Goal: Information Seeking & Learning: Find specific fact

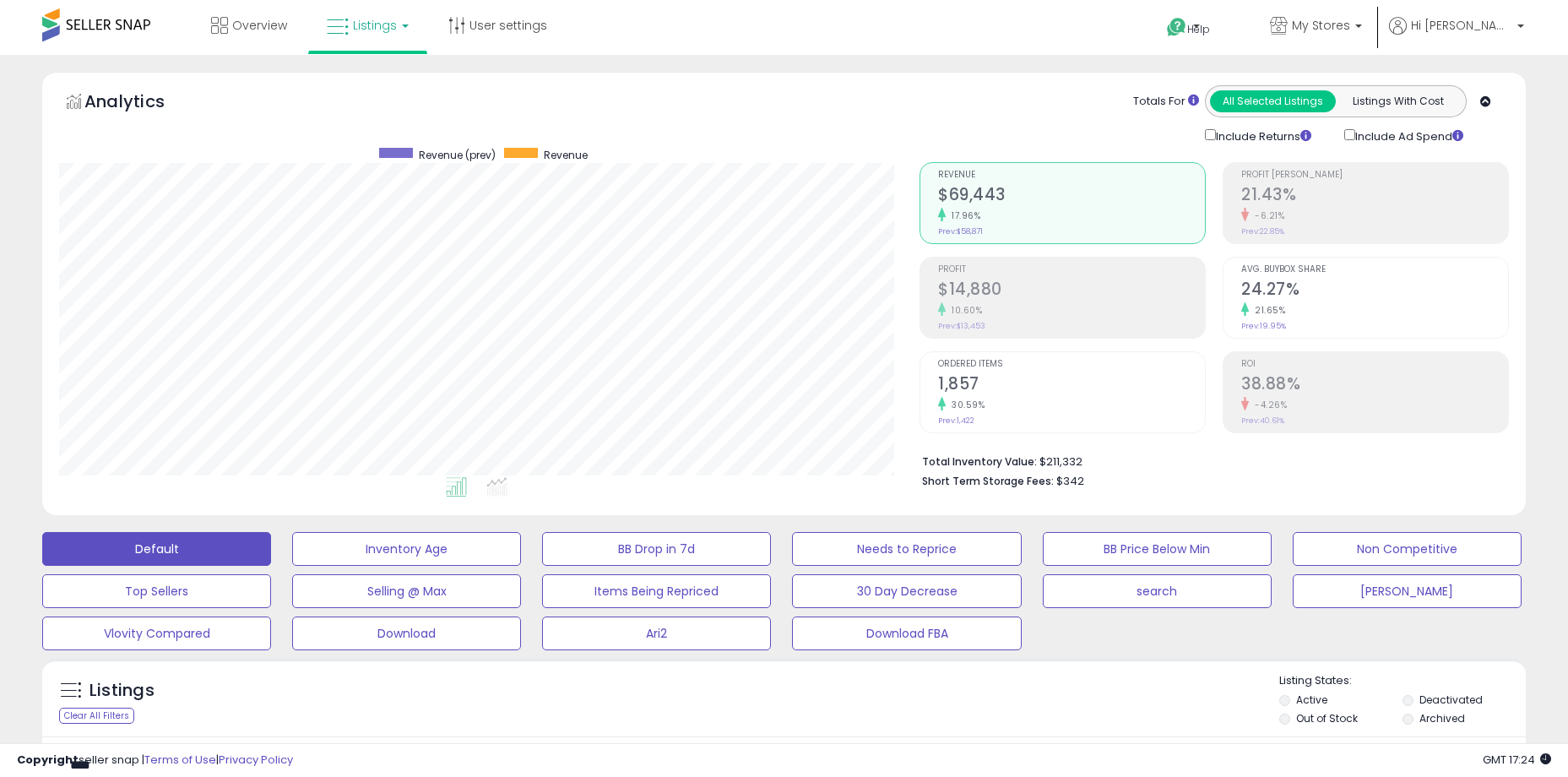
select select "**"
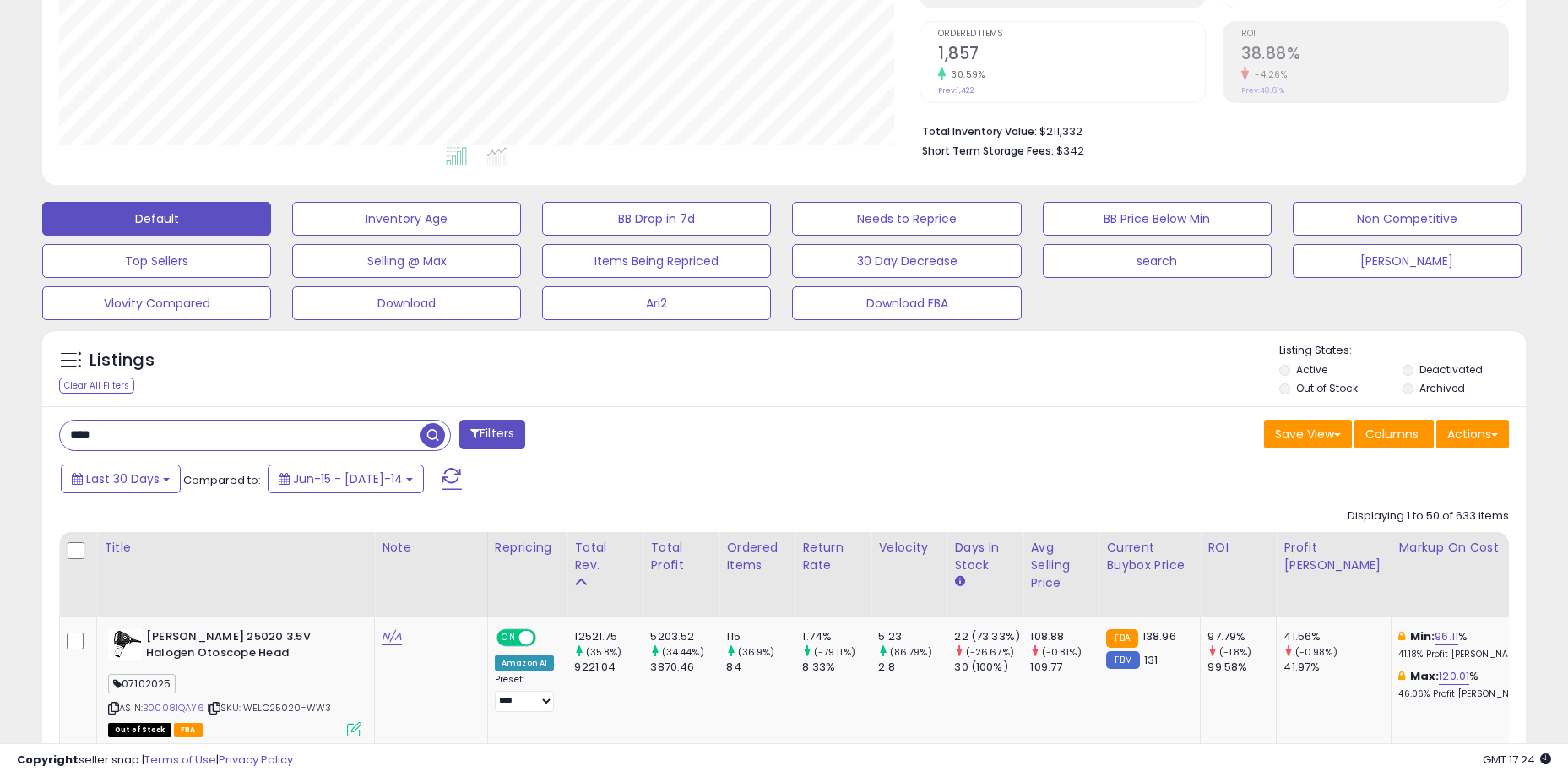
scroll to position [499, 0]
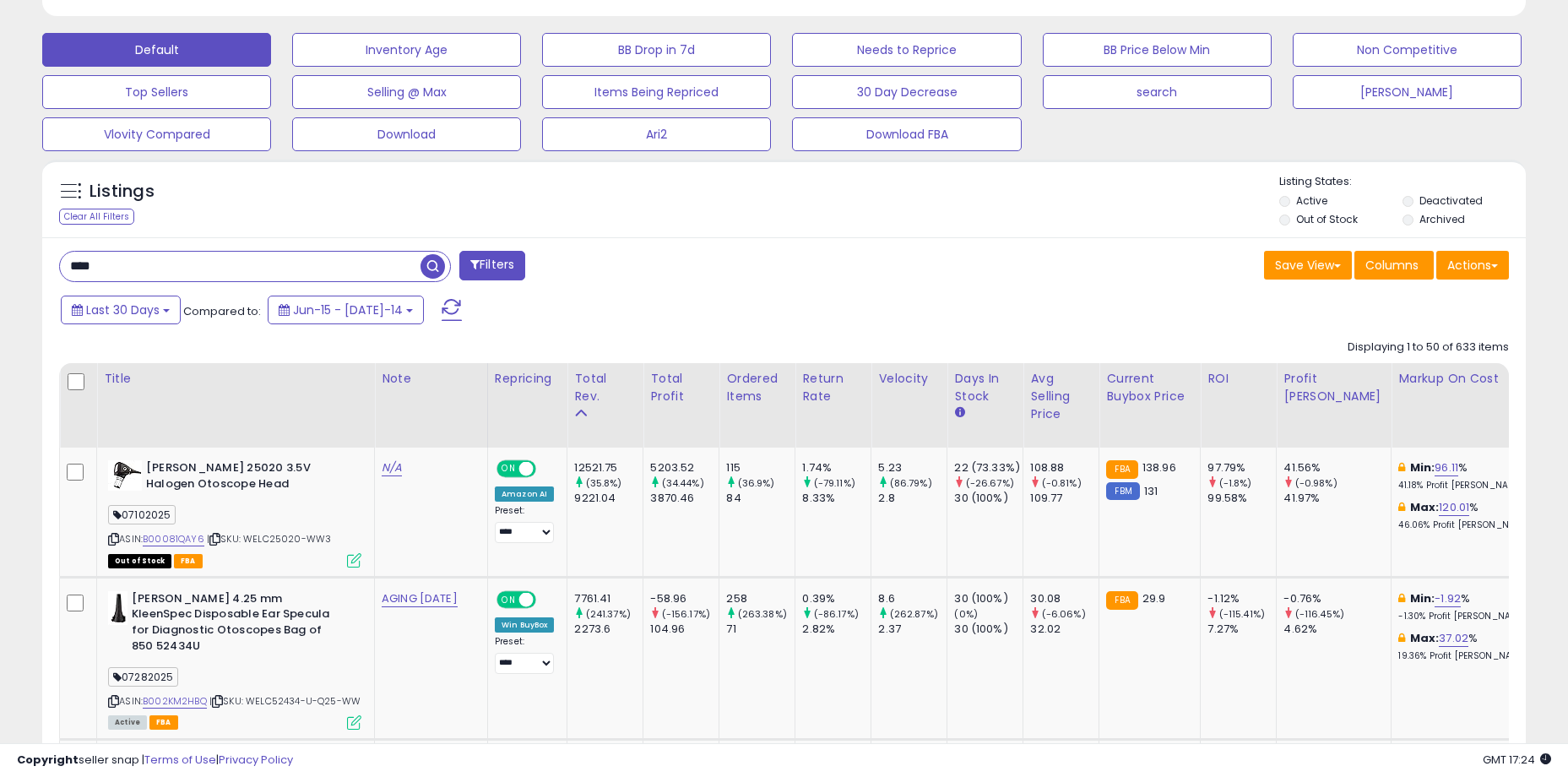
click at [206, 265] on input "****" at bounding box center [241, 266] width 361 height 29
paste input "******"
click at [434, 262] on span "button" at bounding box center [433, 266] width 24 height 24
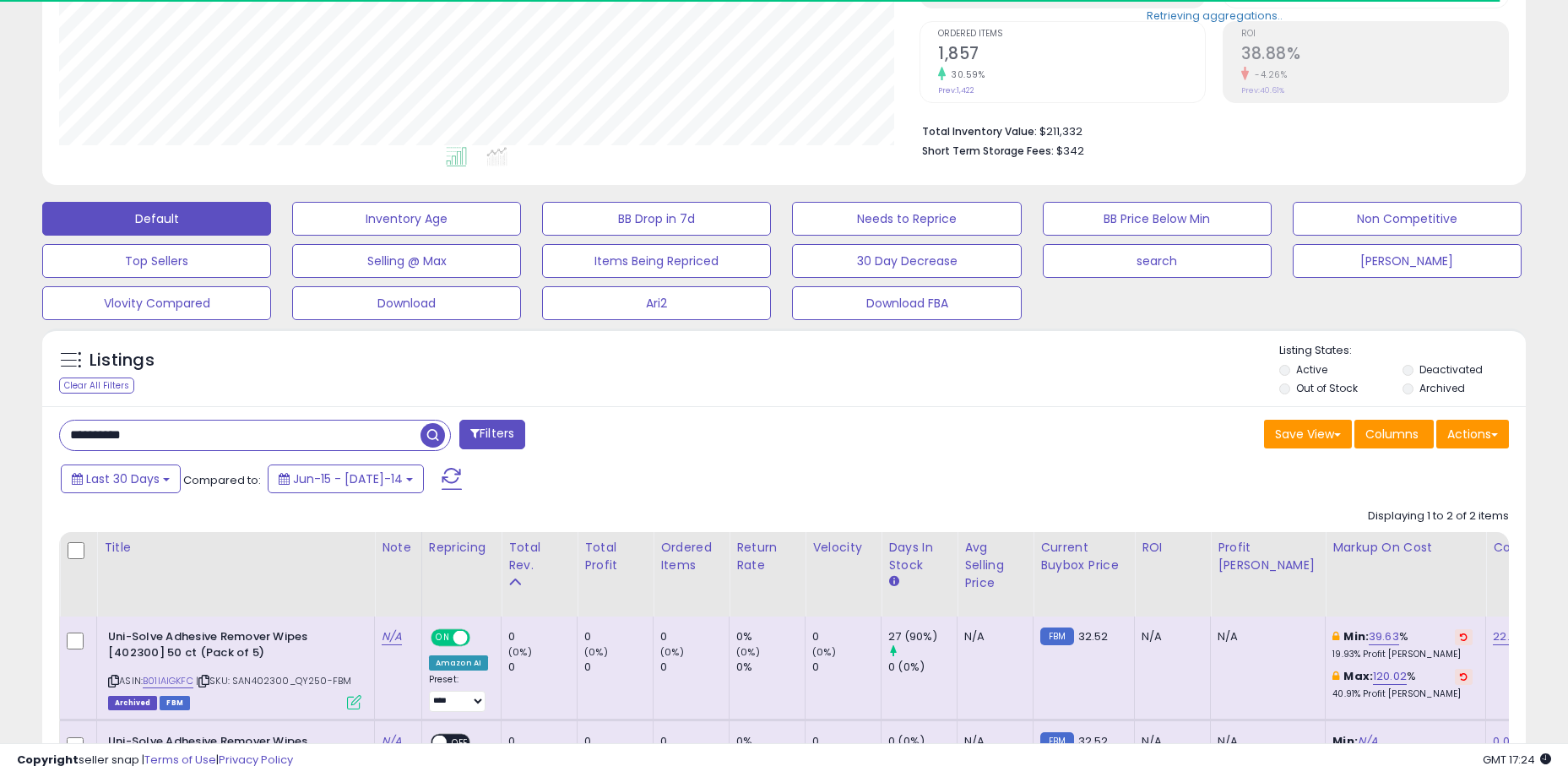
scroll to position [346, 860]
click at [644, 404] on div "Listings Clear All Filters" at bounding box center [784, 368] width 1483 height 78
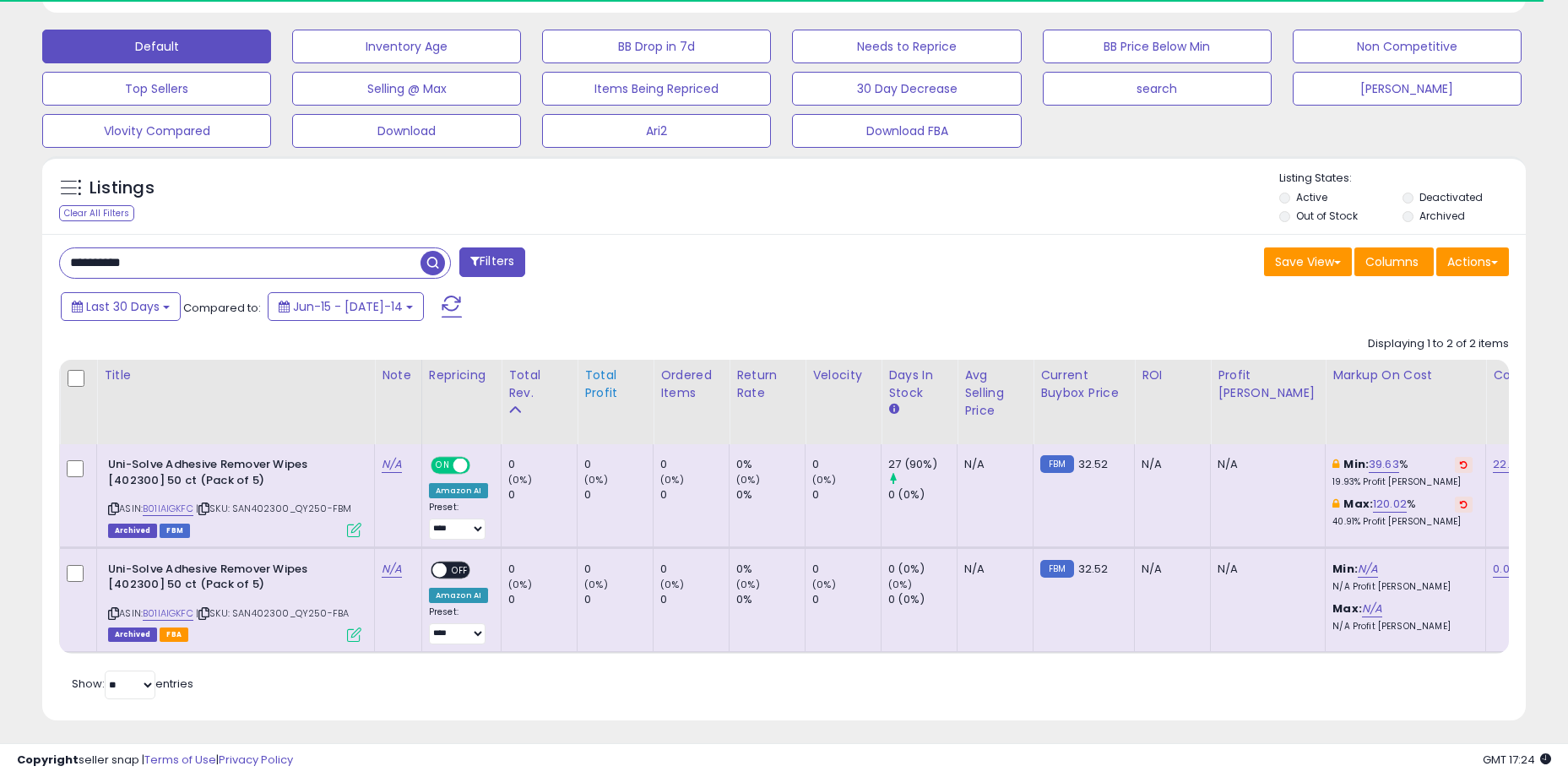
scroll to position [522, 0]
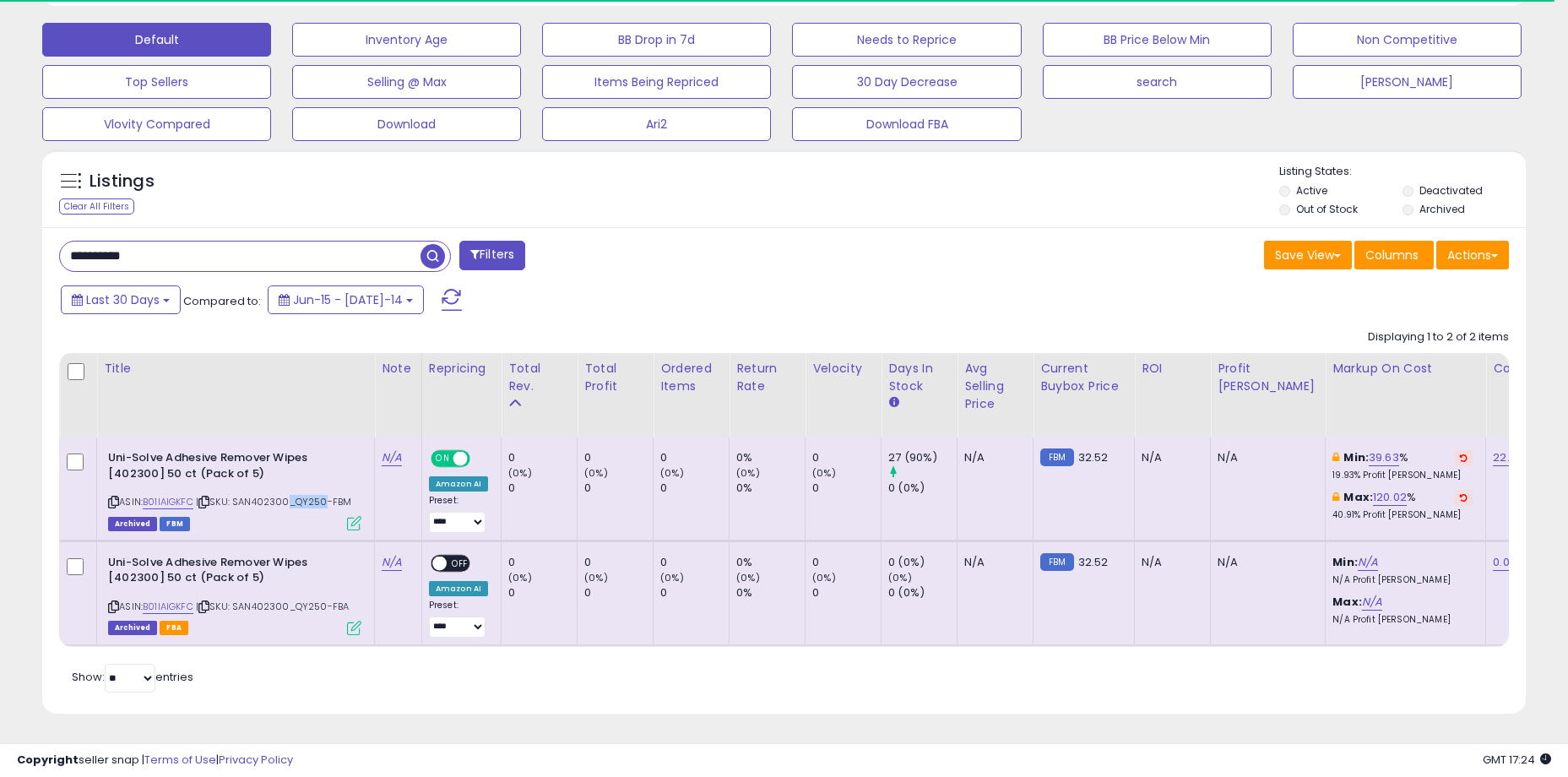
drag, startPoint x: 288, startPoint y: 488, endPoint x: 325, endPoint y: 484, distance: 37.2
click at [325, 495] on span "| SKU: SAN402300_QY250-FBM" at bounding box center [273, 502] width 155 height 14
drag, startPoint x: 335, startPoint y: 484, endPoint x: 279, endPoint y: 483, distance: 56.0
click at [279, 495] on span "| SKU: SAN402300_QY250-FBM" at bounding box center [273, 502] width 155 height 14
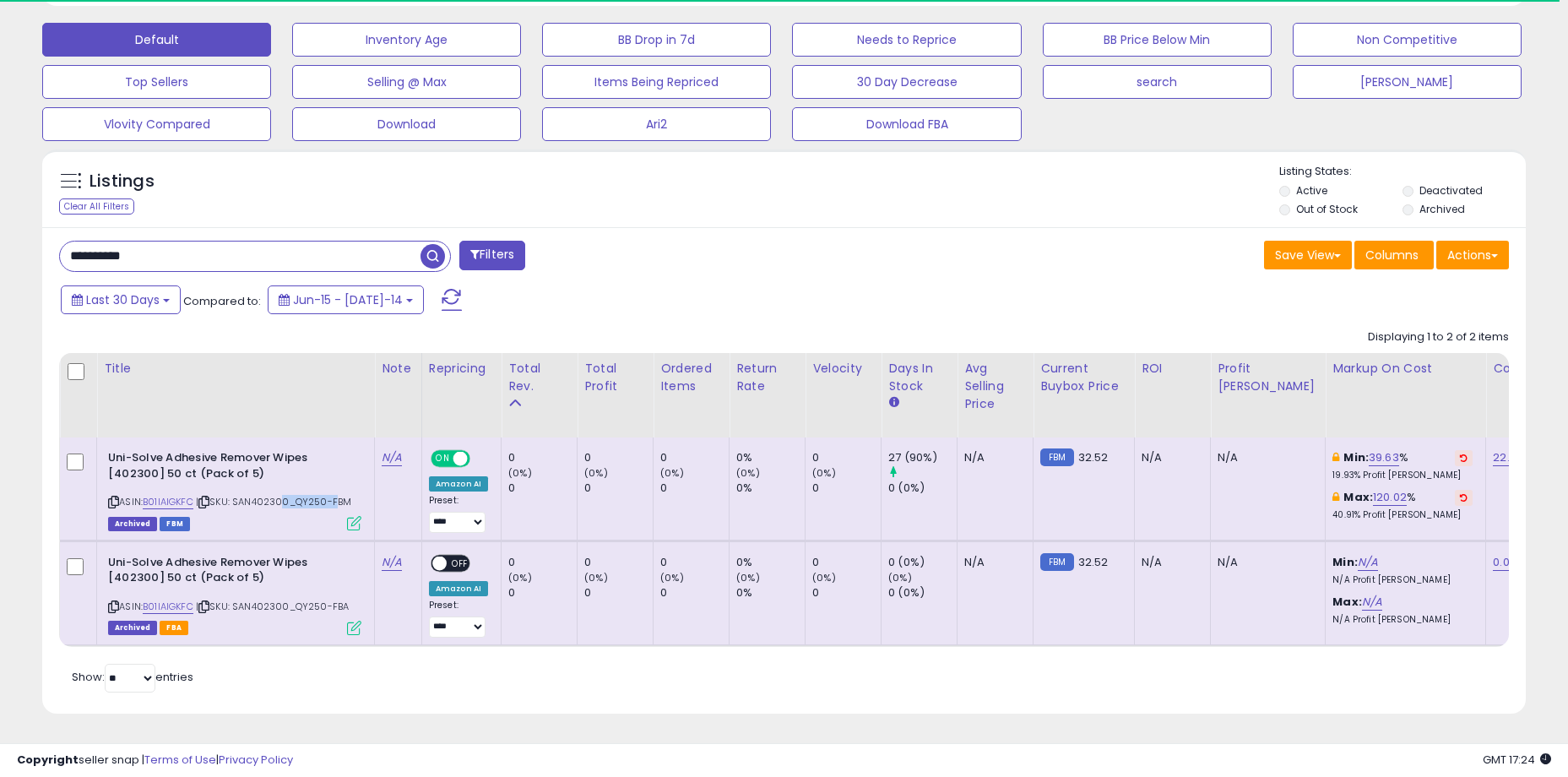
click at [279, 495] on span "| SKU: SAN402300_QY250-FBM" at bounding box center [273, 502] width 155 height 14
drag, startPoint x: 269, startPoint y: 482, endPoint x: 332, endPoint y: 485, distance: 63.1
click at [332, 485] on div "ASIN: B01IAIGKFC | SKU: SAN402300_QY250-FBM Archived FBM" at bounding box center [235, 489] width 253 height 79
click at [332, 495] on span "| SKU: SAN402300_QY250-FBM" at bounding box center [273, 502] width 155 height 14
drag, startPoint x: 332, startPoint y: 487, endPoint x: 249, endPoint y: 494, distance: 83.3
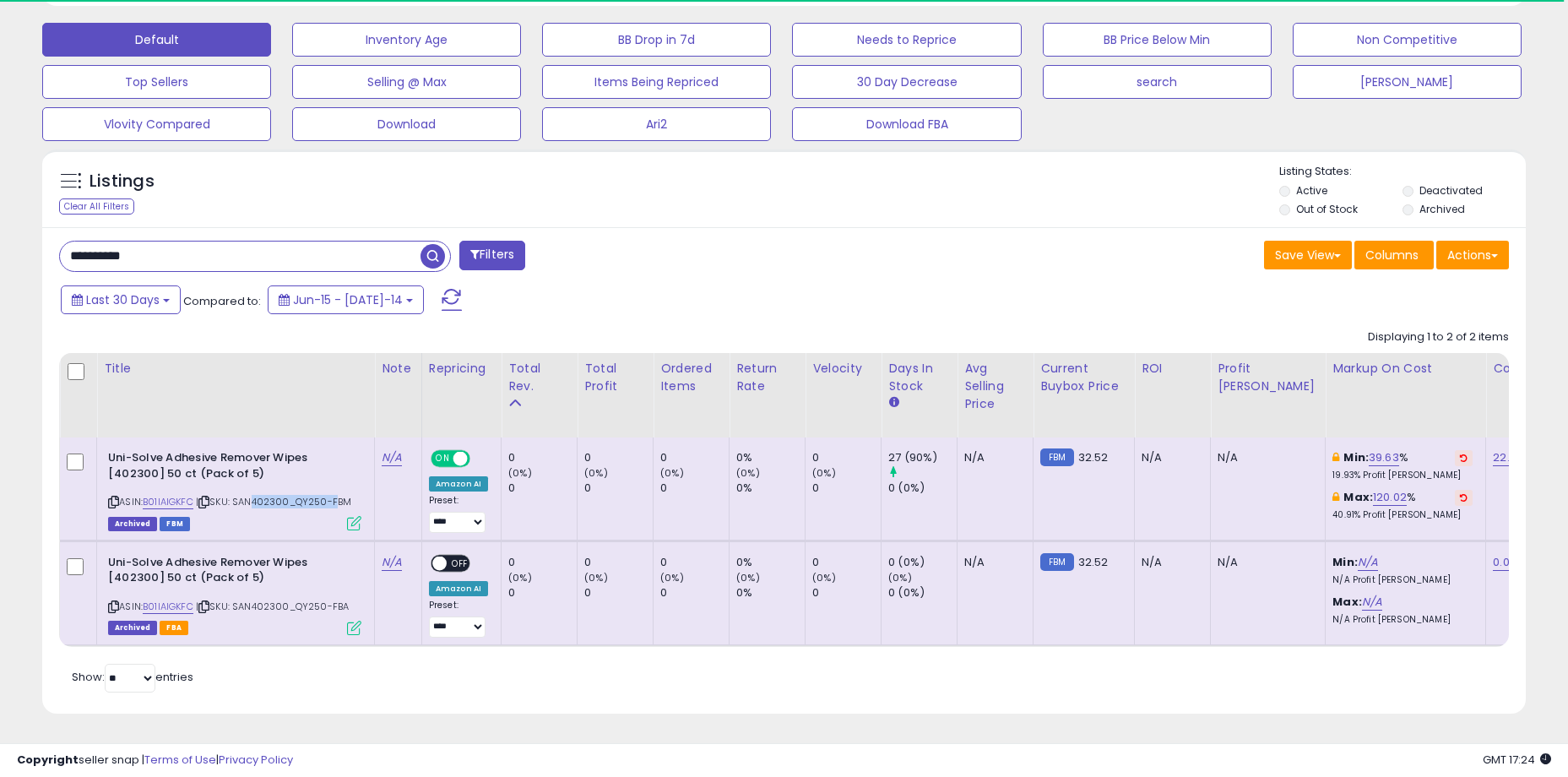
click at [249, 495] on span "| SKU: SAN402300_QY250-FBM" at bounding box center [273, 502] width 155 height 14
drag, startPoint x: 245, startPoint y: 488, endPoint x: 342, endPoint y: 488, distance: 97.0
click at [342, 495] on span "| SKU: SAN402300_QY250-FBM" at bounding box center [273, 502] width 155 height 14
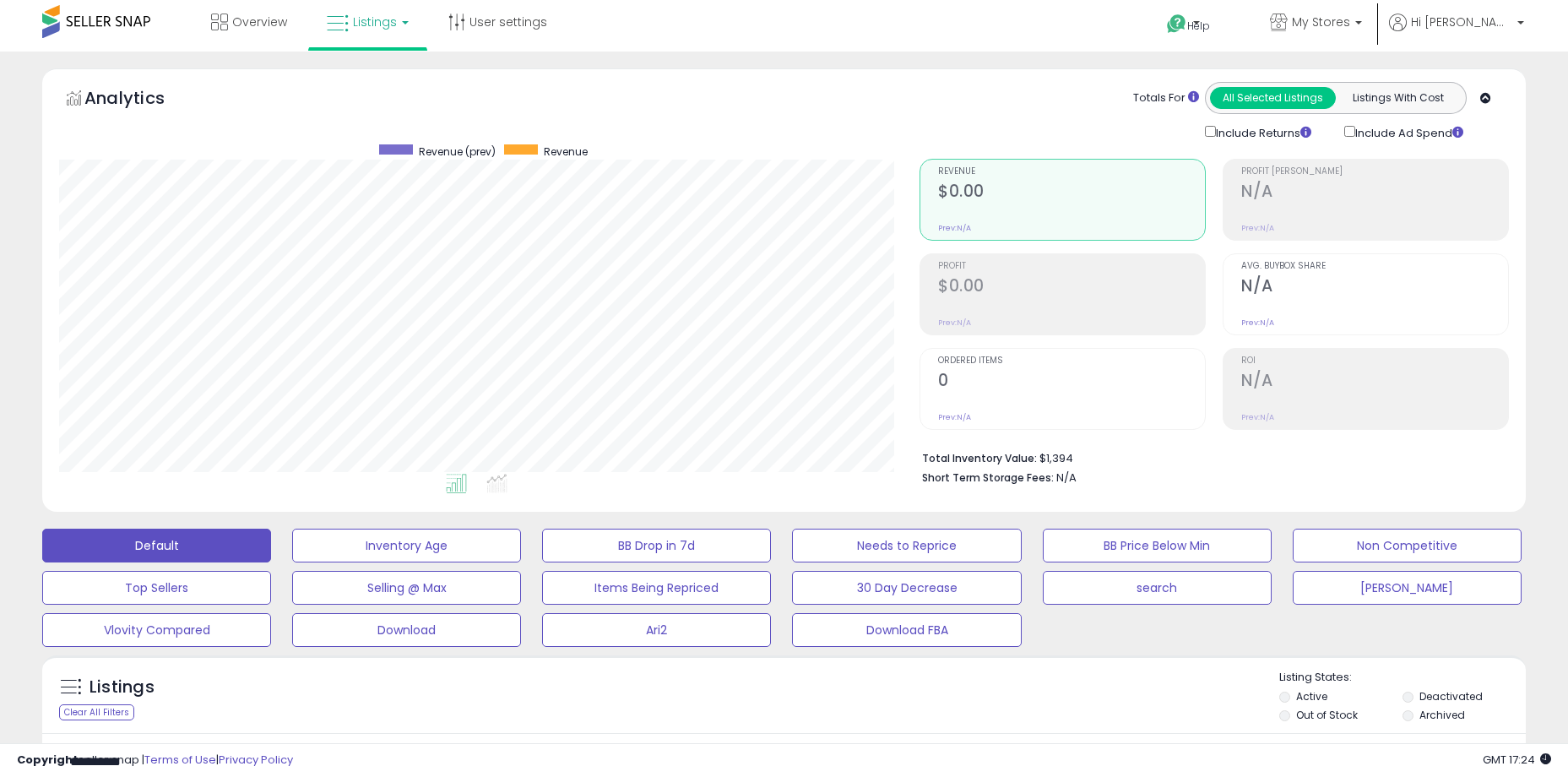
scroll to position [0, 0]
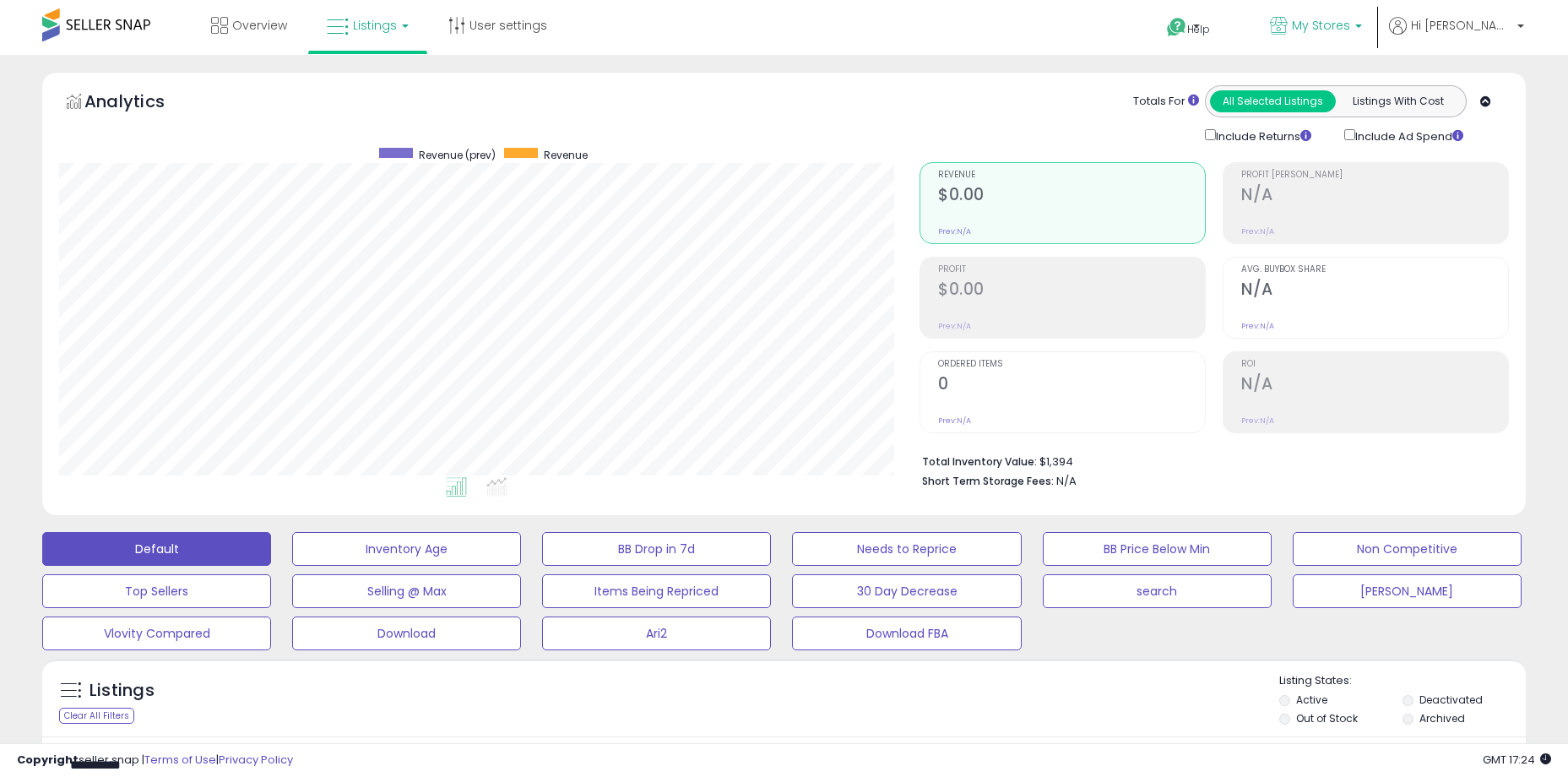
click at [1351, 26] on span "My Stores" at bounding box center [1321, 24] width 58 height 17
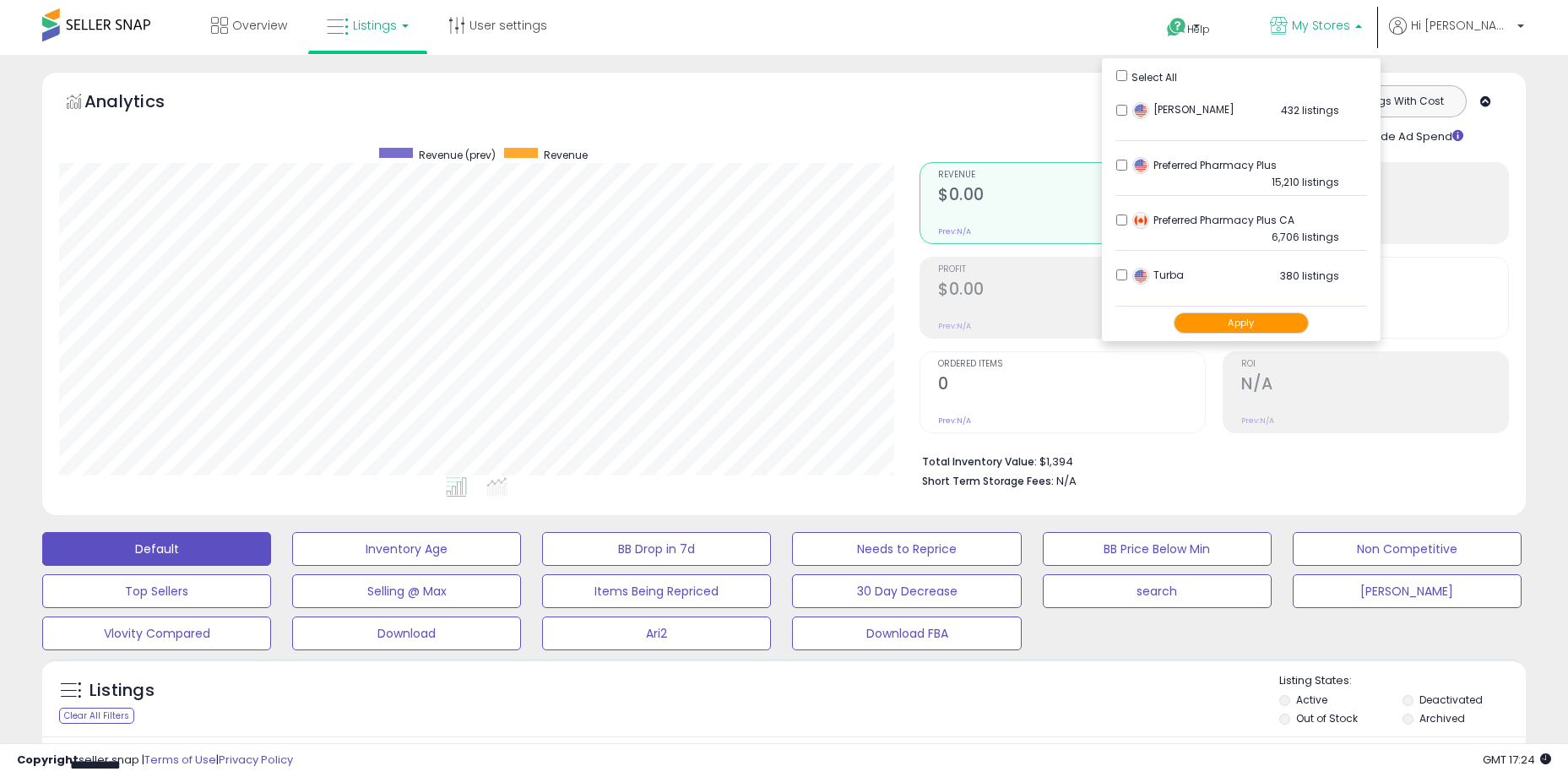
click at [1031, 97] on div "Totals For All Selected Listings Listings With Cost Include Returns Include Ad …" at bounding box center [1208, 116] width 577 height 60
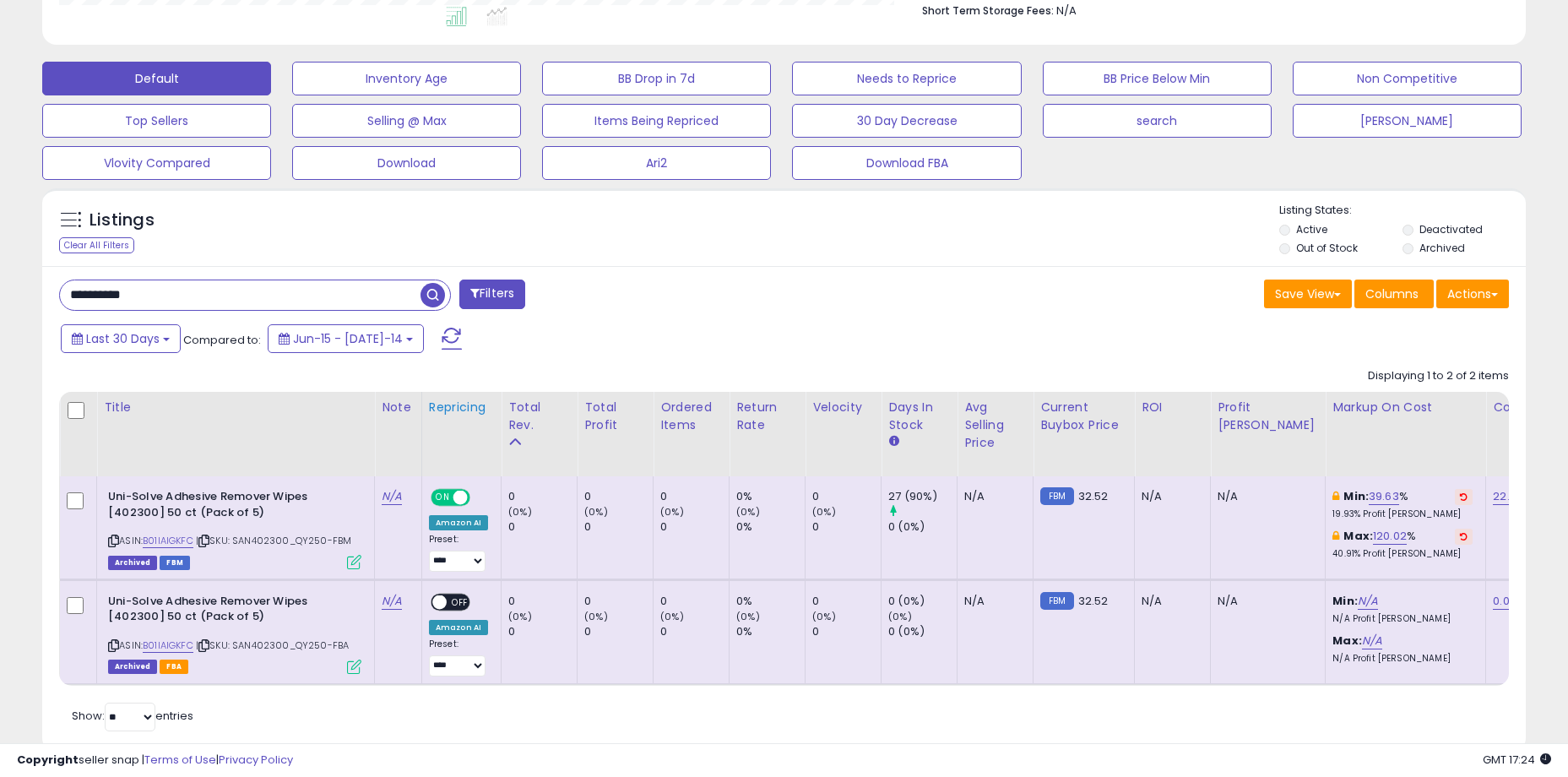
scroll to position [507, 0]
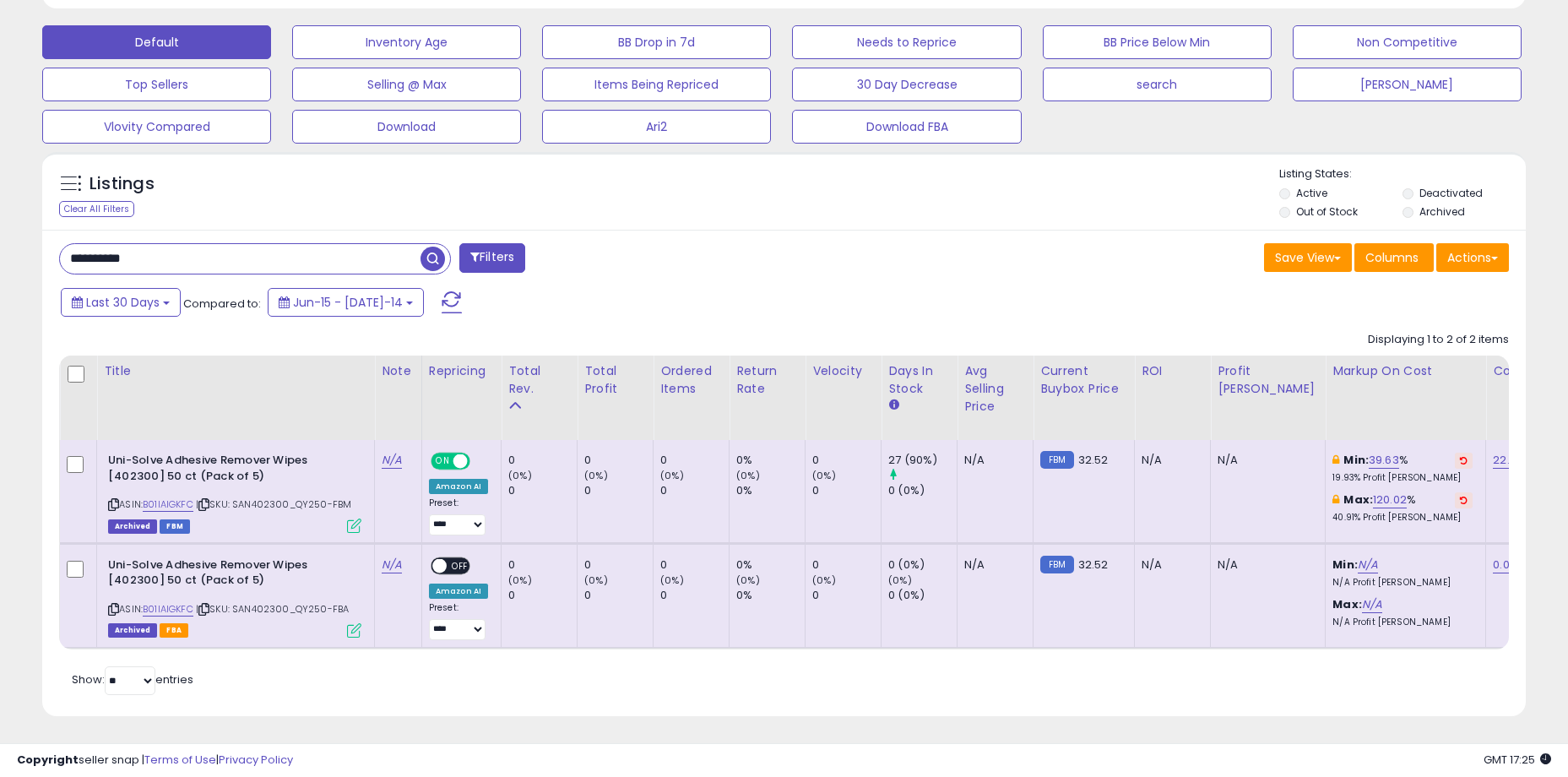
click at [235, 256] on input "**********" at bounding box center [241, 258] width 361 height 29
paste input "text"
click at [275, 252] on input "**********" at bounding box center [241, 258] width 361 height 29
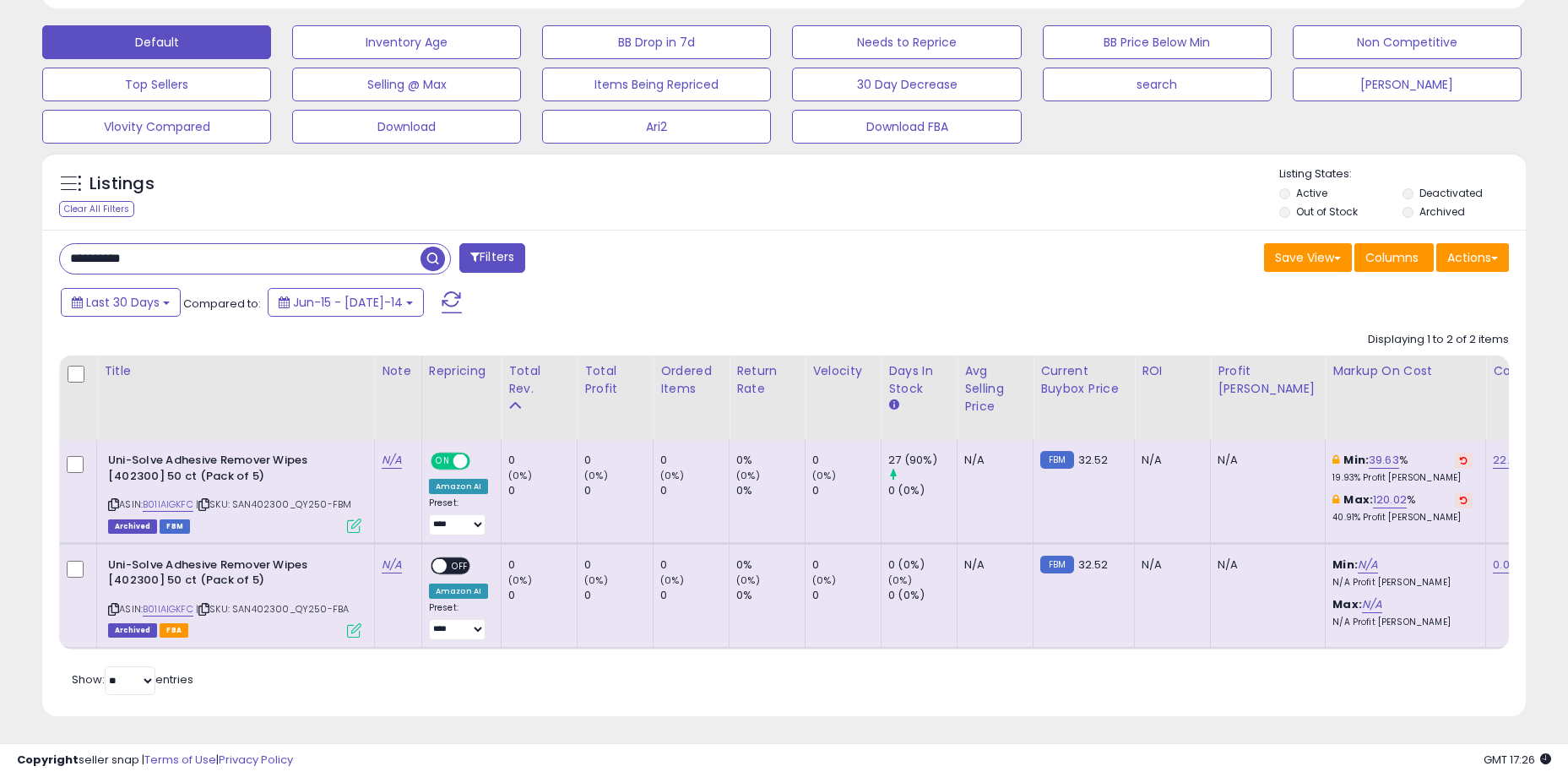
paste input "text"
type input "**********"
click at [440, 260] on span "button" at bounding box center [433, 258] width 24 height 24
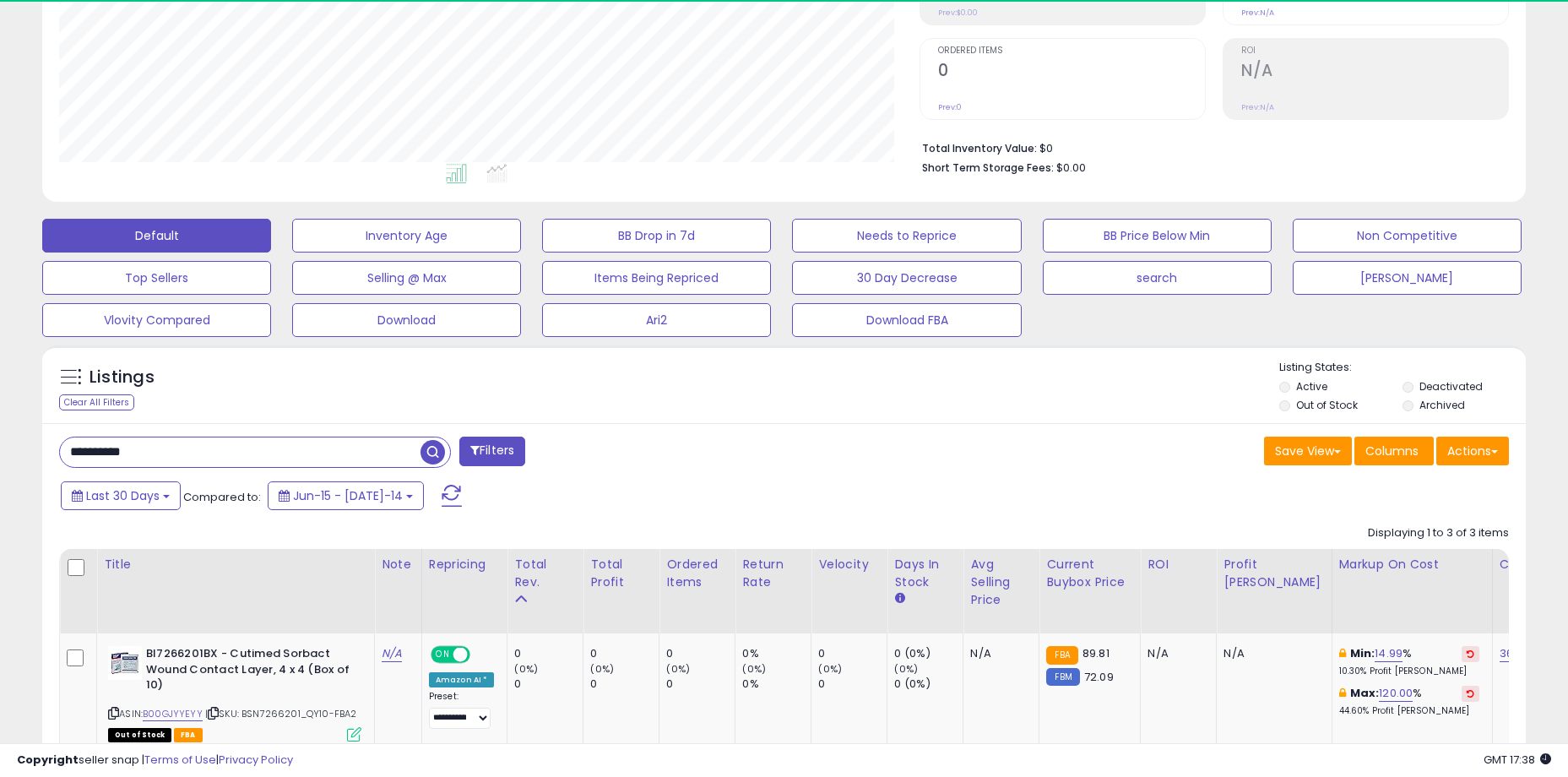
scroll to position [346, 860]
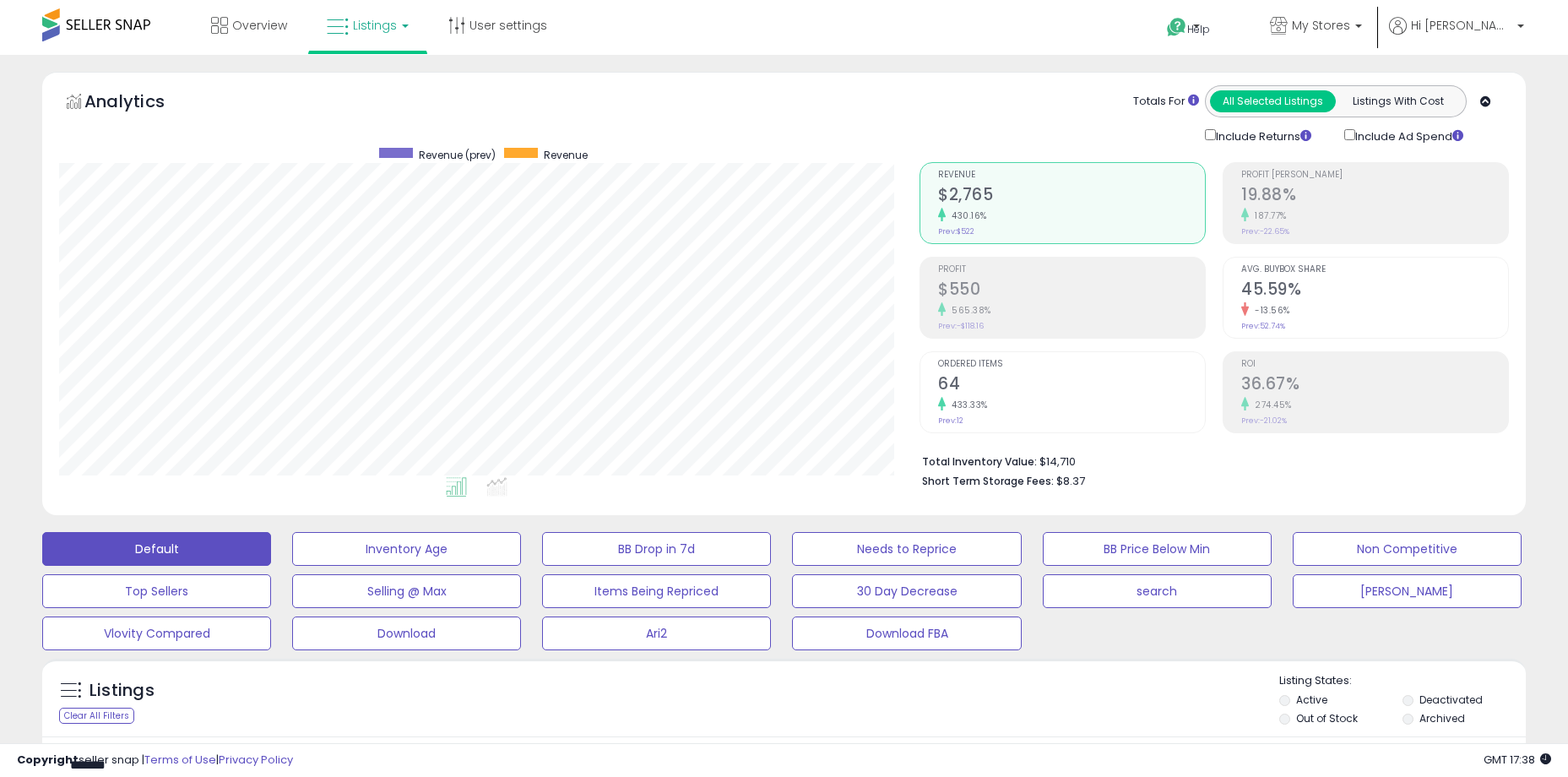
select select "**"
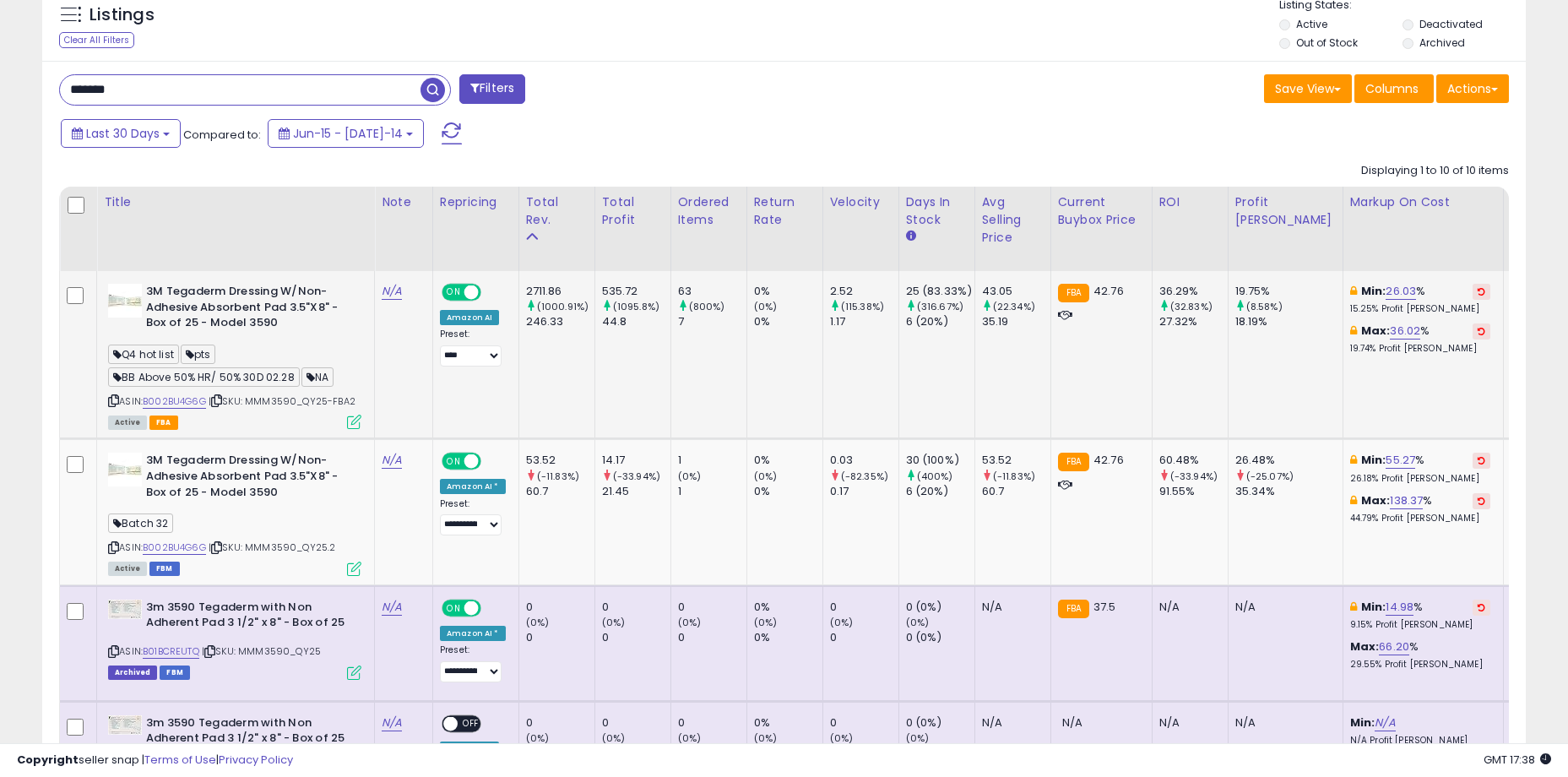
scroll to position [346, 860]
drag, startPoint x: 246, startPoint y: 294, endPoint x: 308, endPoint y: 320, distance: 67.2
click at [308, 320] on b "3M Tegaderm Dressing W/Non-Adhesive Absorbent Pad 3.5"X8" - Box of 25 - Model 3…" at bounding box center [249, 309] width 206 height 52
drag, startPoint x: 300, startPoint y: 321, endPoint x: 183, endPoint y: 297, distance: 119.4
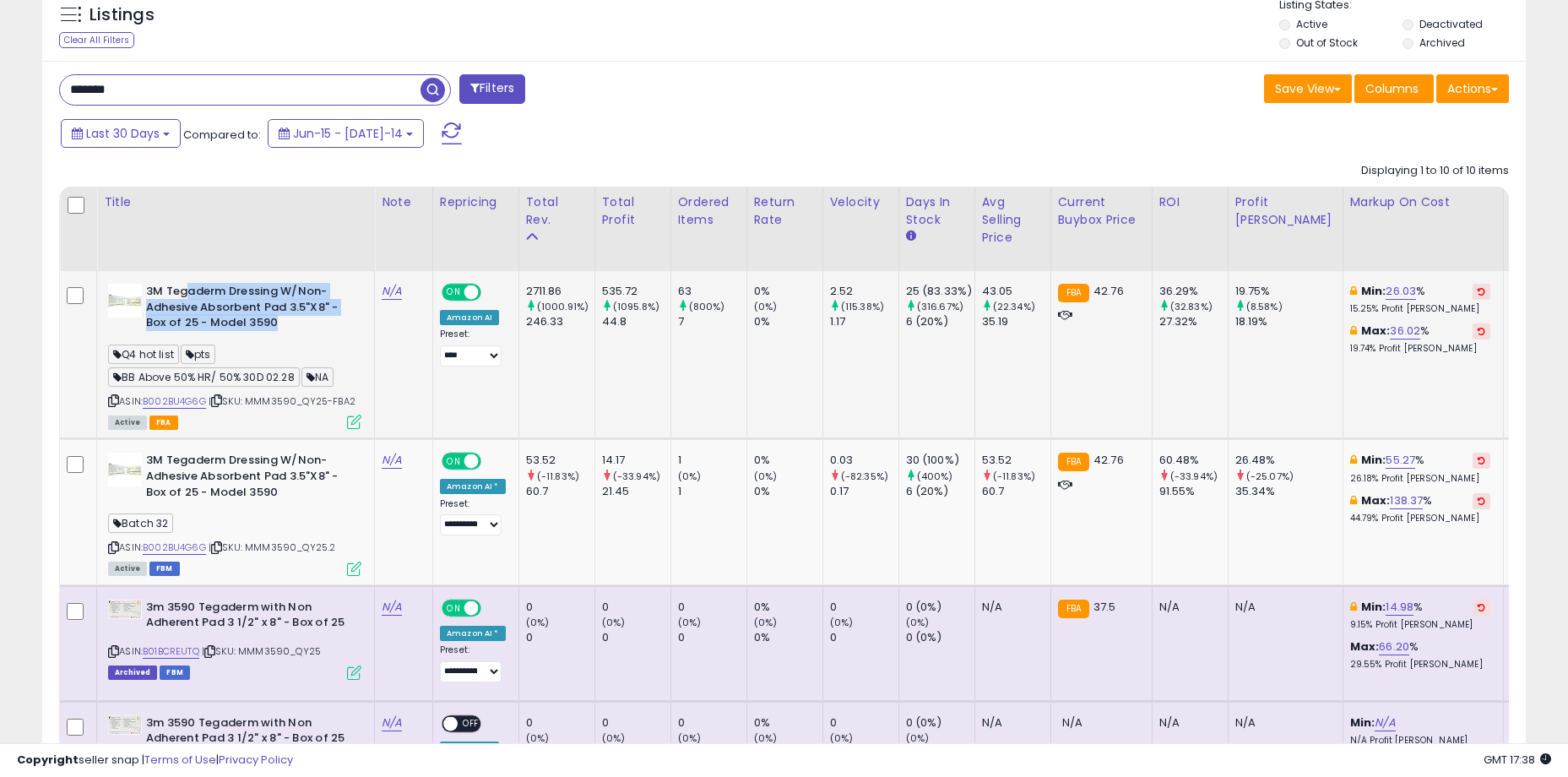
click at [183, 297] on b "3M Tegaderm Dressing W/Non-Adhesive Absorbent Pad 3.5"X8" - Box of 25 - Model 3…" at bounding box center [249, 309] width 206 height 52
drag, startPoint x: 169, startPoint y: 291, endPoint x: 317, endPoint y: 336, distance: 154.7
click at [317, 336] on div "3M Tegaderm Dressing W/Non-Adhesive Absorbent Pad 3.5"X8" - Box of 25 - Model 3…" at bounding box center [233, 355] width 257 height 143
click at [317, 336] on div "ASIN: B002BU4G6G | SKU: MMM3590_QY25-FBA2 Active FBA" at bounding box center [235, 355] width 253 height 143
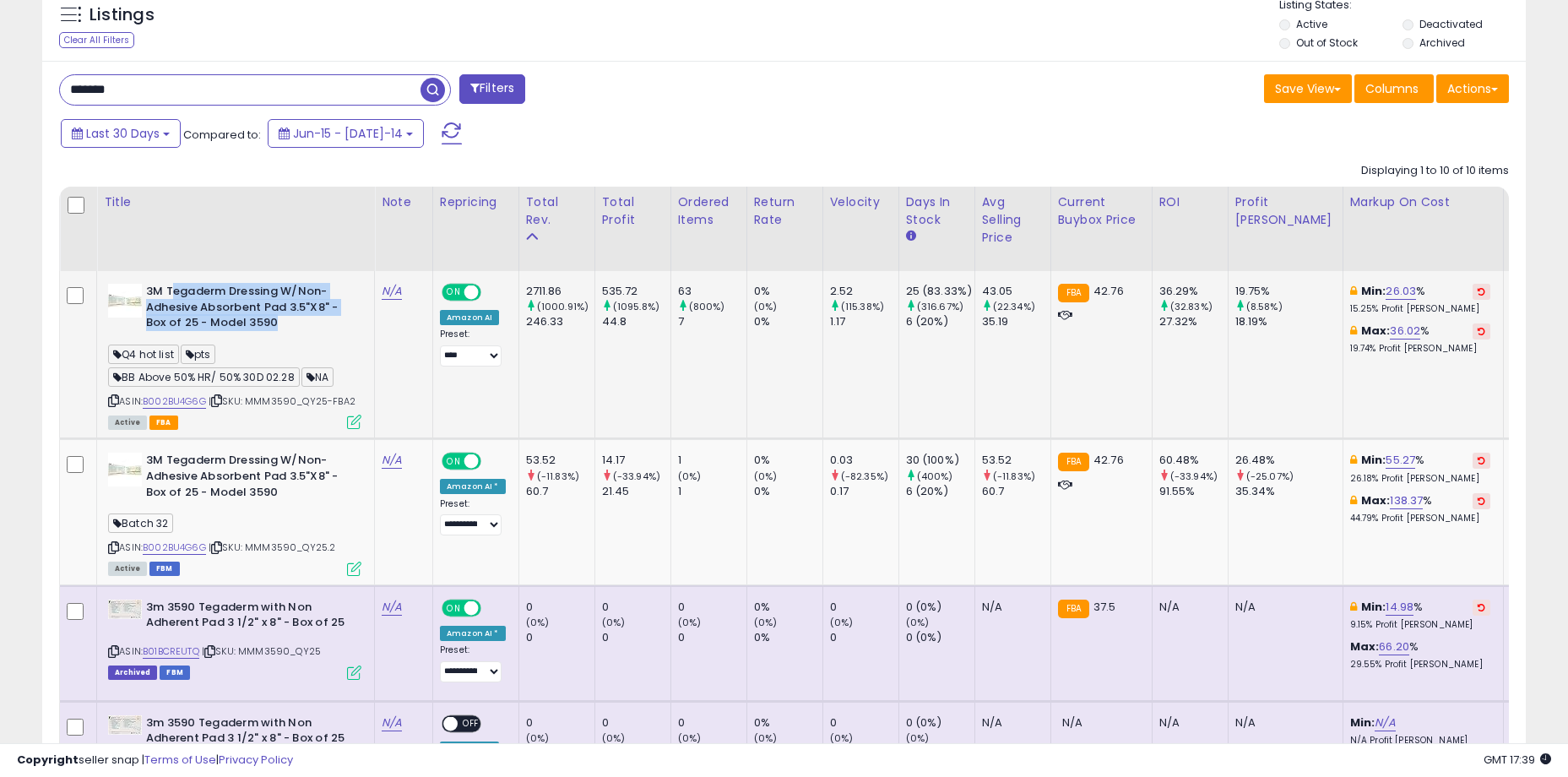
drag, startPoint x: 312, startPoint y: 328, endPoint x: 172, endPoint y: 288, distance: 145.6
click at [172, 288] on b "3M Tegaderm Dressing W/Non-Adhesive Absorbent Pad 3.5"X8" - Box of 25 - Model 3…" at bounding box center [249, 309] width 206 height 52
drag, startPoint x: 158, startPoint y: 286, endPoint x: 260, endPoint y: 322, distance: 108.2
click at [260, 322] on b "3M Tegaderm Dressing W/Non-Adhesive Absorbent Pad 3.5"X8" - Box of 25 - Model 3…" at bounding box center [249, 309] width 206 height 52
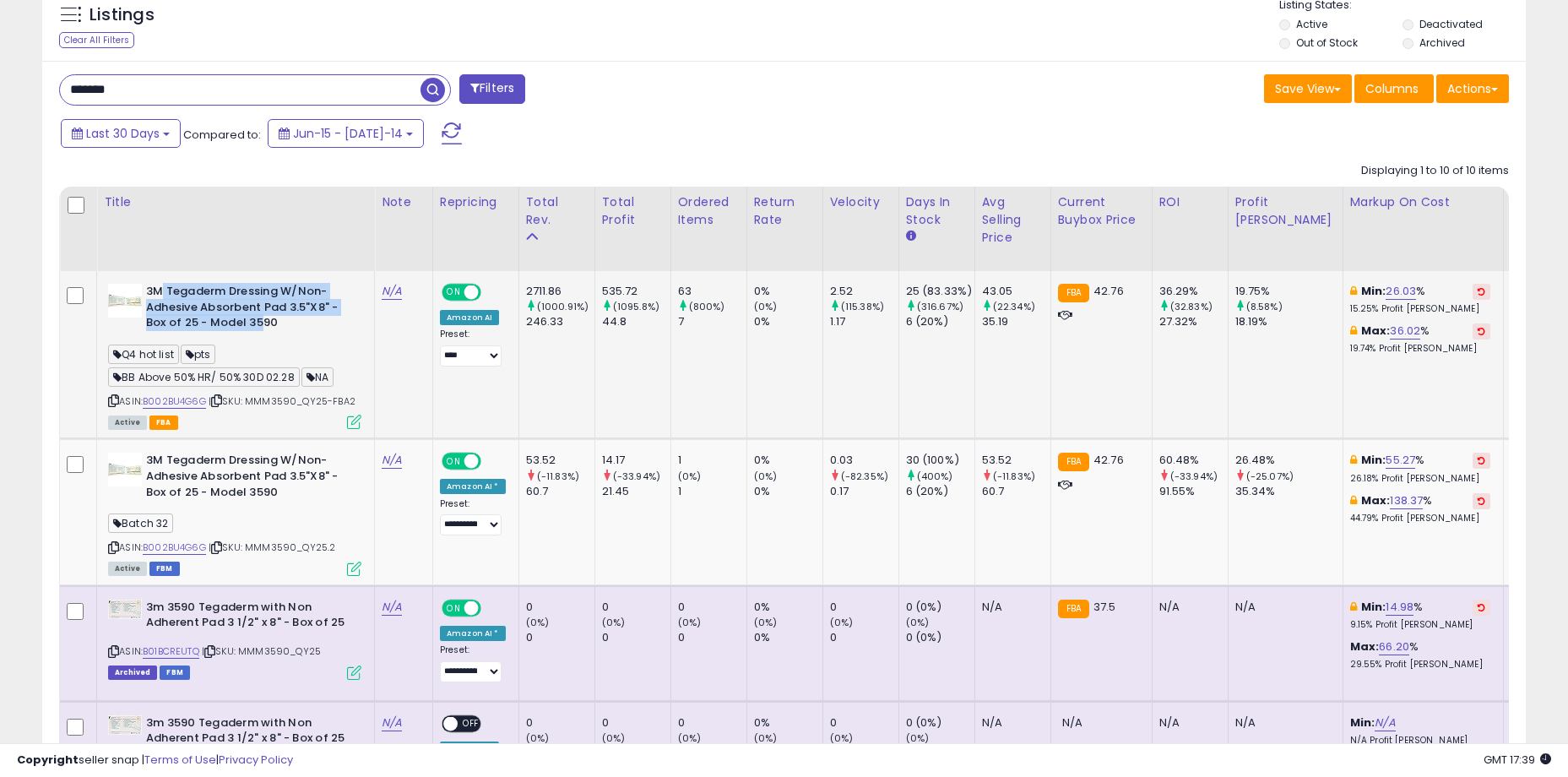
click at [260, 322] on b "3M Tegaderm Dressing W/Non-Adhesive Absorbent Pad 3.5"X8" - Box of 25 - Model 3…" at bounding box center [249, 309] width 206 height 52
drag, startPoint x: 273, startPoint y: 322, endPoint x: 153, endPoint y: 287, distance: 125.0
click at [153, 287] on b "3M Tegaderm Dressing W/Non-Adhesive Absorbent Pad 3.5"X8" - Box of 25 - Model 3…" at bounding box center [249, 309] width 206 height 52
drag, startPoint x: 150, startPoint y: 287, endPoint x: 289, endPoint y: 320, distance: 142.9
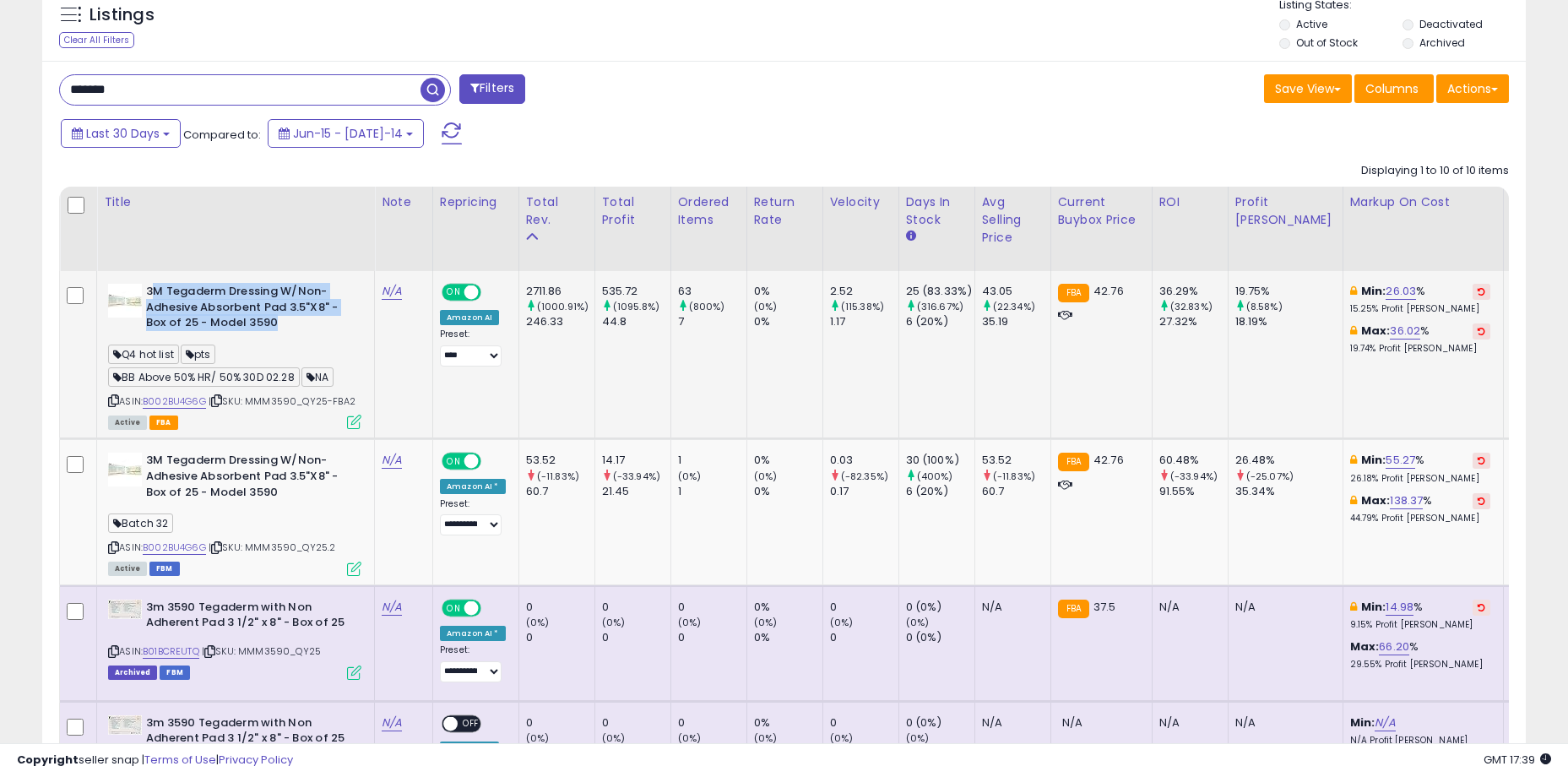
click at [289, 320] on b "3M Tegaderm Dressing W/Non-Adhesive Absorbent Pad 3.5"X8" - Box of 25 - Model 3…" at bounding box center [249, 309] width 206 height 52
drag, startPoint x: 193, startPoint y: 288, endPoint x: 398, endPoint y: 338, distance: 211.0
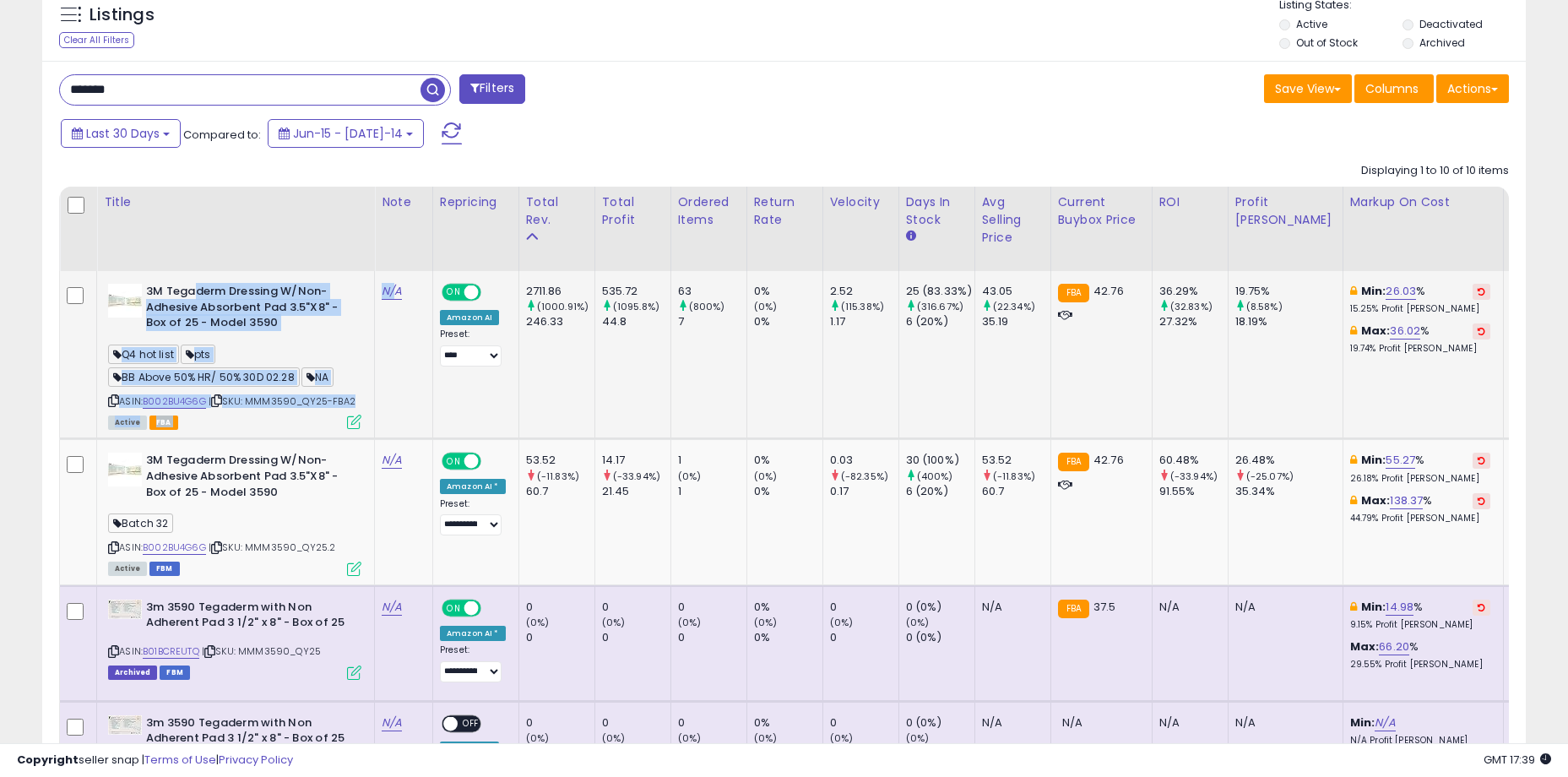
click at [398, 338] on td "N/A" at bounding box center [404, 355] width 58 height 168
drag, startPoint x: 169, startPoint y: 292, endPoint x: 324, endPoint y: 332, distance: 160.1
click at [324, 332] on b "3M Tegaderm Dressing W/Non-Adhesive Absorbent Pad 3.5"X8" - Box of 25 - Model 3…" at bounding box center [249, 309] width 206 height 52
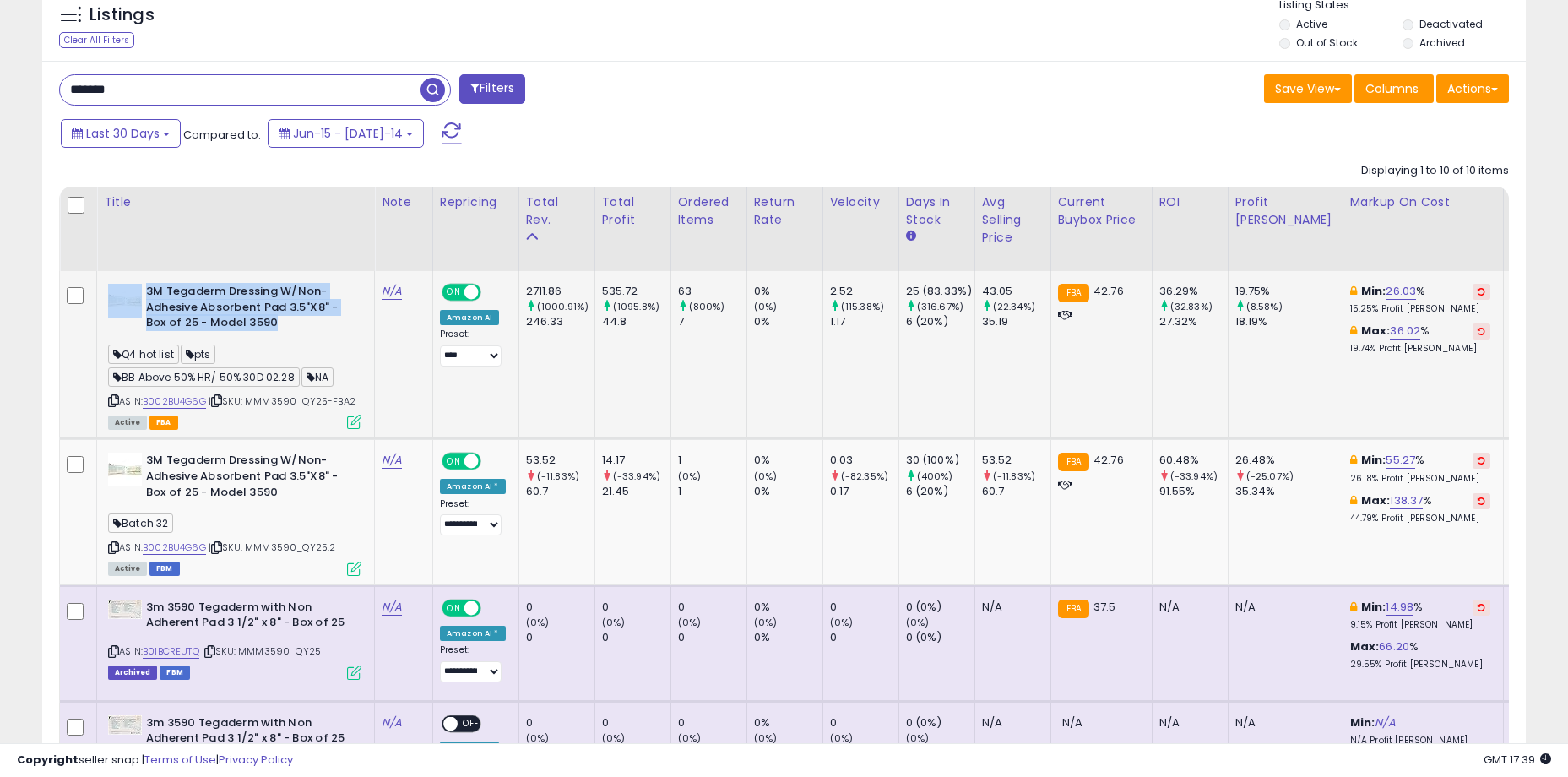
drag, startPoint x: 242, startPoint y: 309, endPoint x: 128, endPoint y: 294, distance: 115.0
click at [128, 294] on div "3M Tegaderm Dressing W/Non-Adhesive Absorbent Pad 3.5"X8" - Box of 25 - Model 3…" at bounding box center [235, 309] width 253 height 52
click at [155, 294] on b "3M Tegaderm Dressing W/Non-Adhesive Absorbent Pad 3.5"X8" - Box of 25 - Model 3…" at bounding box center [249, 309] width 206 height 52
drag, startPoint x: 156, startPoint y: 293, endPoint x: 301, endPoint y: 330, distance: 149.6
click at [301, 330] on b "3M Tegaderm Dressing W/Non-Adhesive Absorbent Pad 3.5"X8" - Box of 25 - Model 3…" at bounding box center [249, 309] width 206 height 52
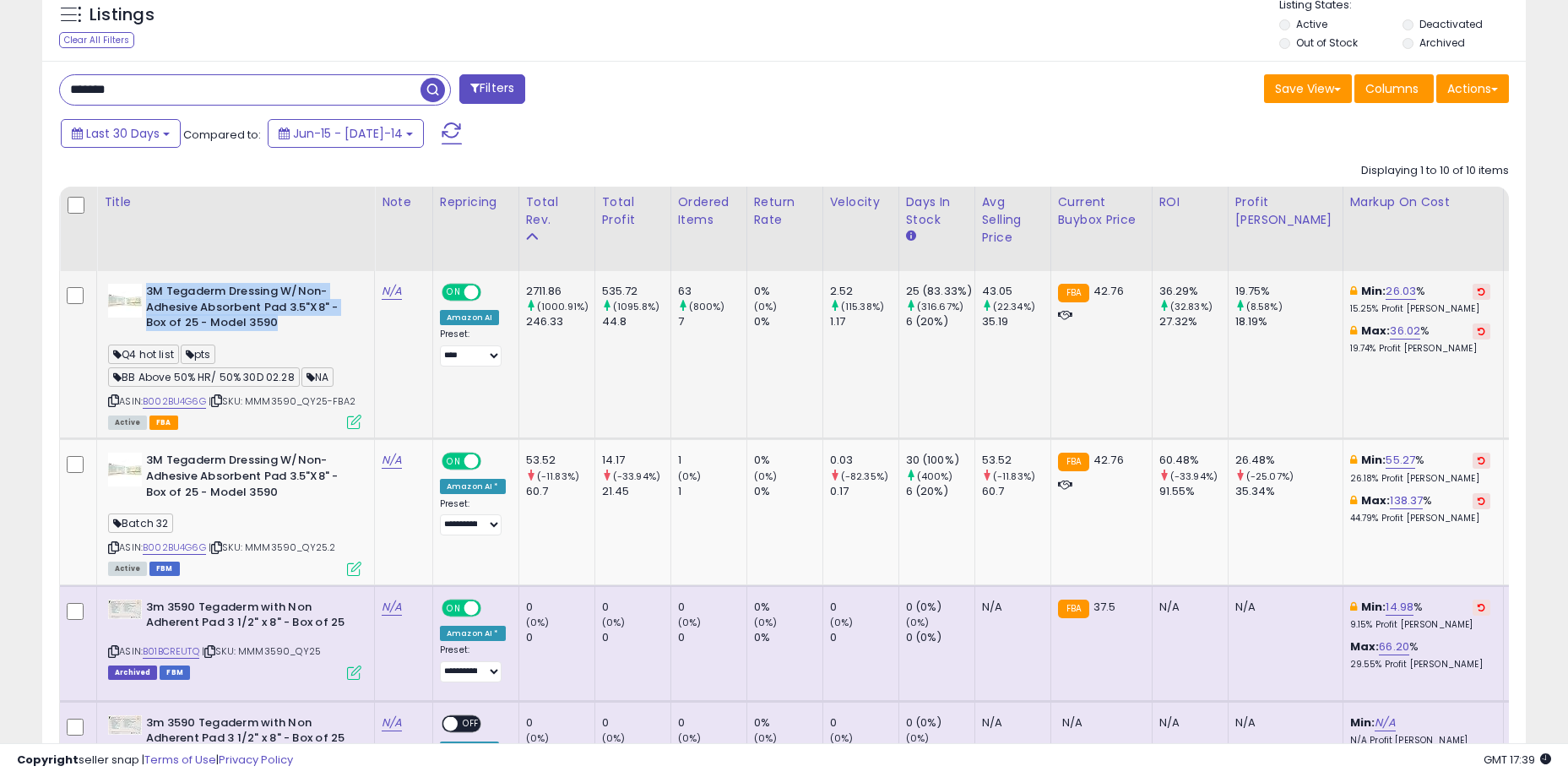
click at [301, 330] on b "3M Tegaderm Dressing W/Non-Adhesive Absorbent Pad 3.5"X8" - Box of 25 - Model 3…" at bounding box center [249, 309] width 206 height 52
drag, startPoint x: 306, startPoint y: 328, endPoint x: 137, endPoint y: 298, distance: 171.6
click at [137, 298] on div "3M Tegaderm Dressing W/Non-Adhesive Absorbent Pad 3.5"X8" - Box of 25 - Model 3…" at bounding box center [235, 309] width 253 height 52
click at [148, 294] on b "3M Tegaderm Dressing W/Non-Adhesive Absorbent Pad 3.5"X8" - Box of 25 - Model 3…" at bounding box center [249, 309] width 206 height 52
drag, startPoint x: 155, startPoint y: 292, endPoint x: 293, endPoint y: 319, distance: 140.6
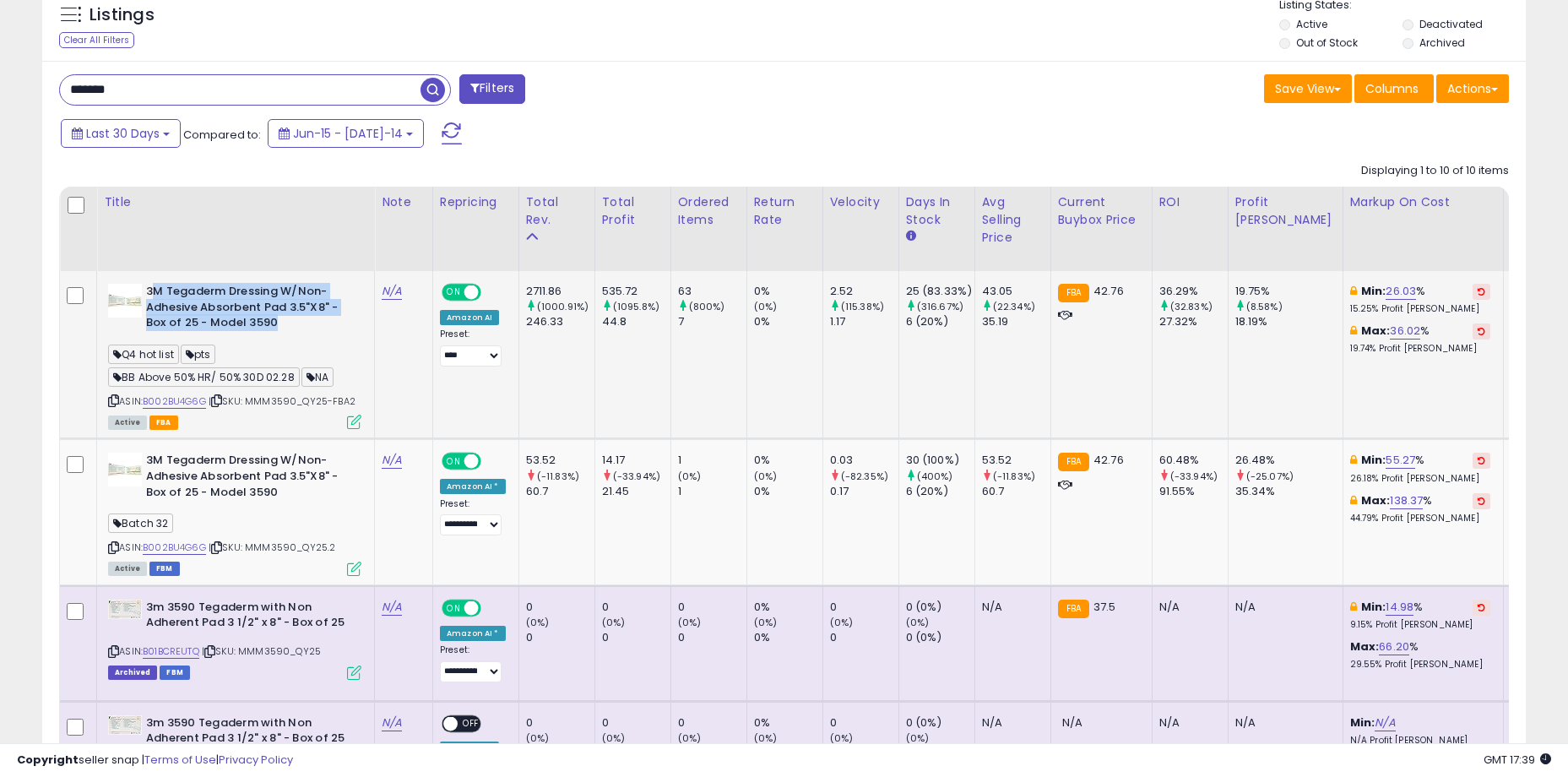
click at [293, 319] on b "3M Tegaderm Dressing W/Non-Adhesive Absorbent Pad 3.5"X8" - Box of 25 - Model 3…" at bounding box center [249, 309] width 206 height 52
